Goal: Task Accomplishment & Management: Use online tool/utility

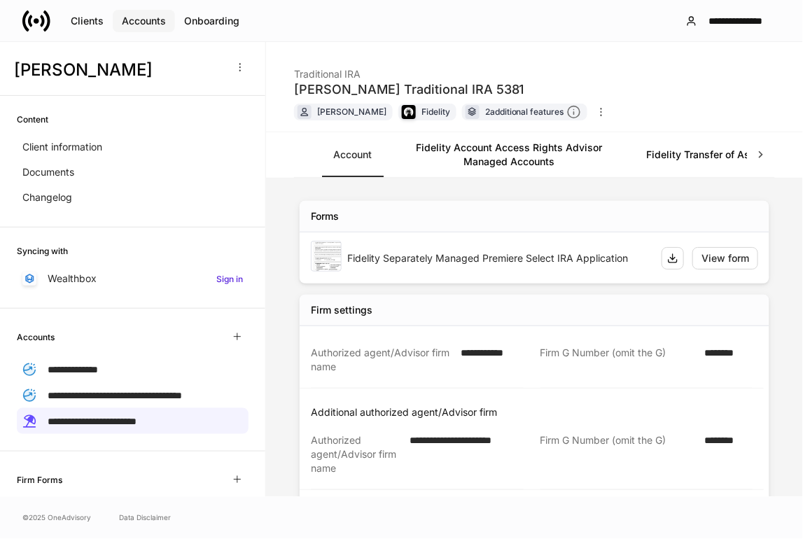
click at [130, 22] on div "Accounts" at bounding box center [144, 21] width 44 height 14
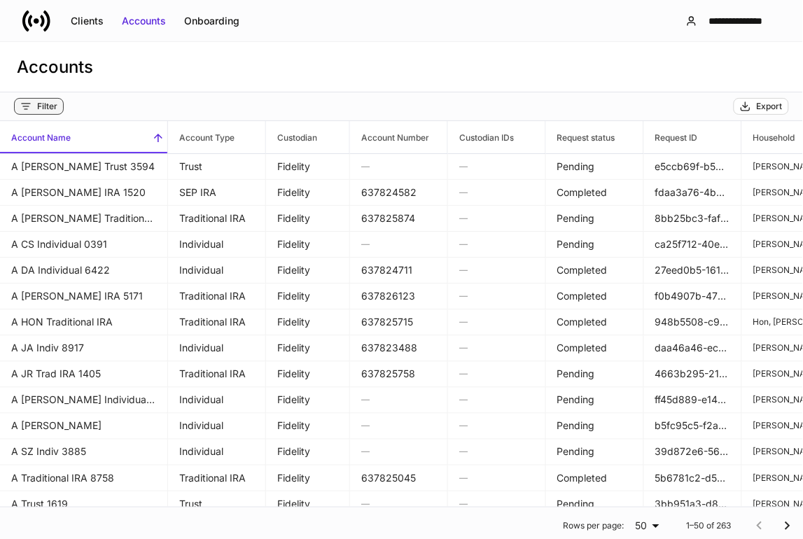
click at [37, 109] on div "Filter" at bounding box center [47, 106] width 20 height 11
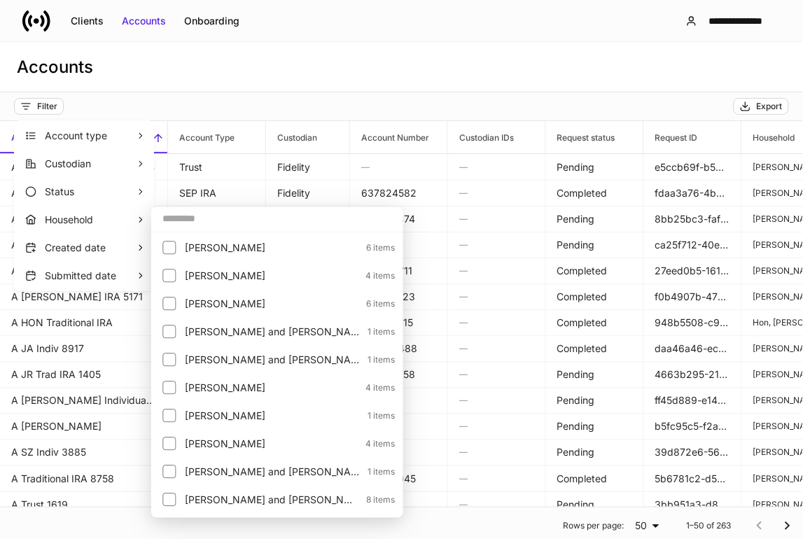
drag, startPoint x: 92, startPoint y: 220, endPoint x: 188, endPoint y: 230, distance: 95.8
click at [115, 226] on p "Household" at bounding box center [90, 220] width 91 height 14
click at [193, 230] on input "text" at bounding box center [277, 218] width 252 height 25
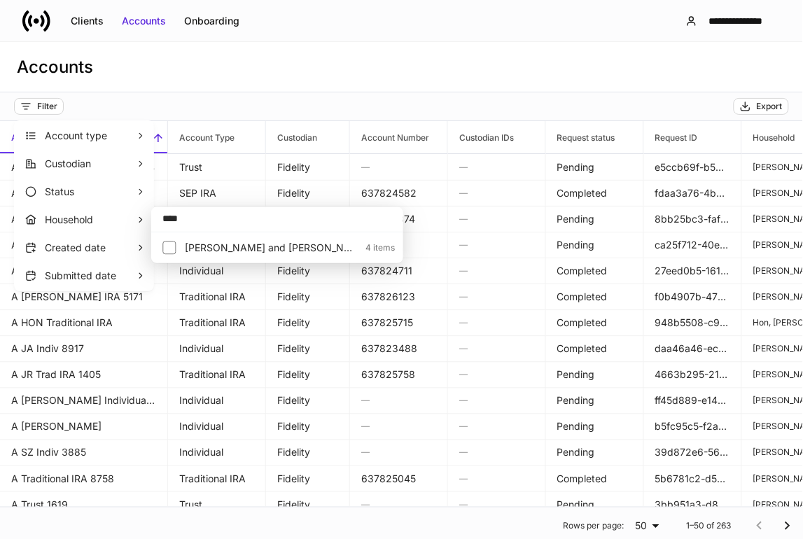
type input "****"
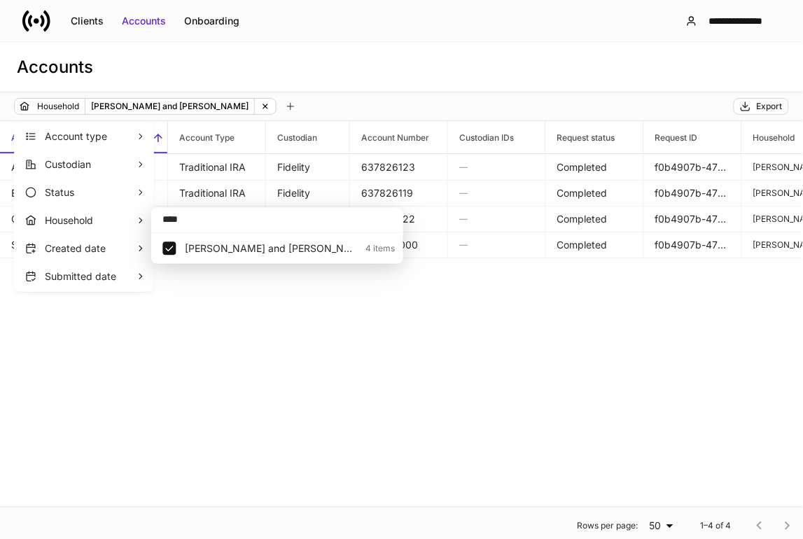
click at [270, 370] on div at bounding box center [401, 269] width 803 height 539
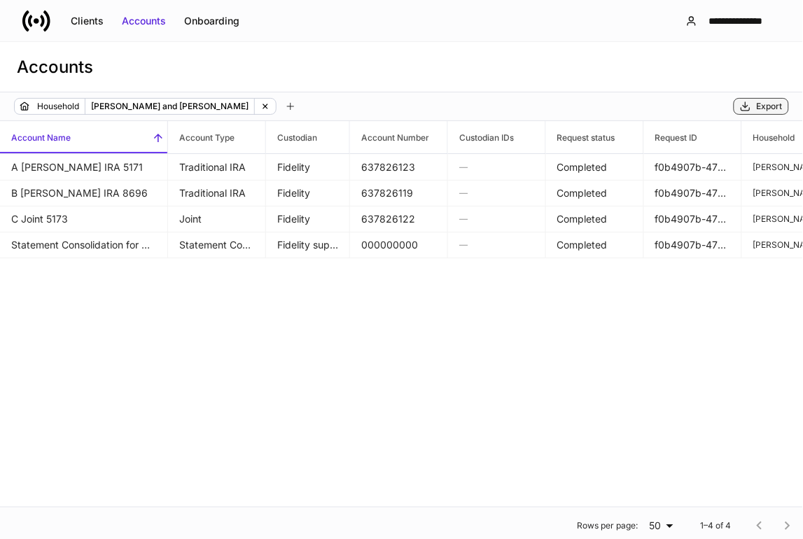
click at [773, 105] on div "Export" at bounding box center [770, 106] width 26 height 11
